Goal: Task Accomplishment & Management: Manage account settings

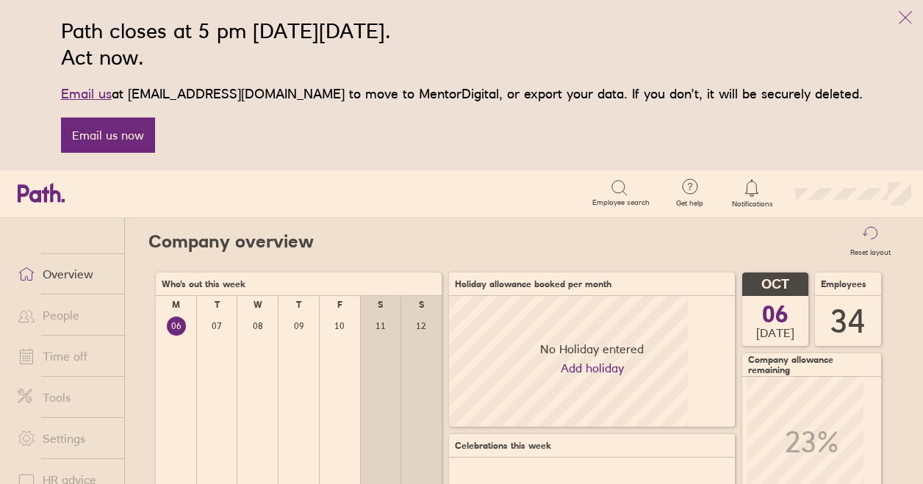
scroll to position [131, 285]
click at [732, 102] on p "Email us at [EMAIL_ADDRESS][DOMAIN_NAME] to move to MentorDigital, or export yo…" at bounding box center [461, 94] width 801 height 21
click at [73, 356] on link "Time off" at bounding box center [65, 356] width 118 height 29
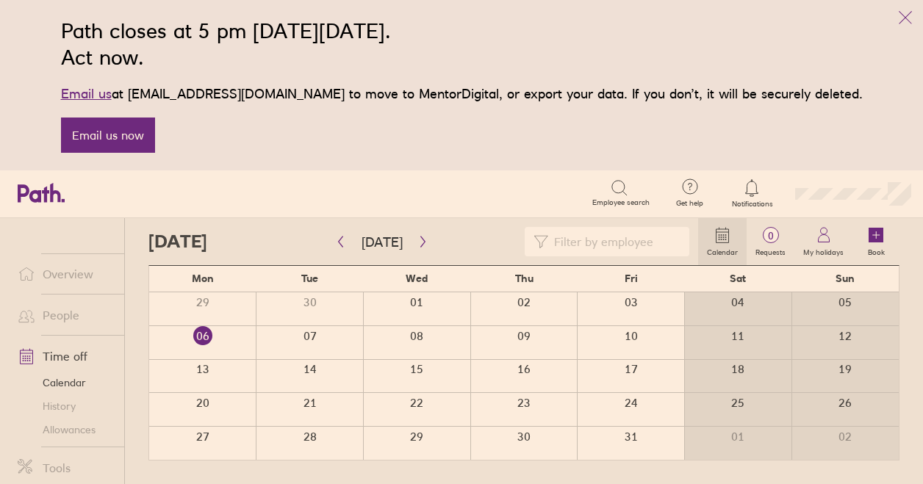
click at [77, 430] on link "Allowances" at bounding box center [65, 430] width 118 height 24
